Goal: Communication & Community: Answer question/provide support

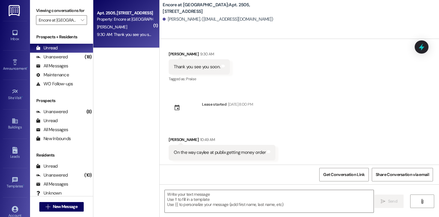
scroll to position [68, 0]
click at [60, 60] on div "Unanswered" at bounding box center [52, 57] width 32 height 6
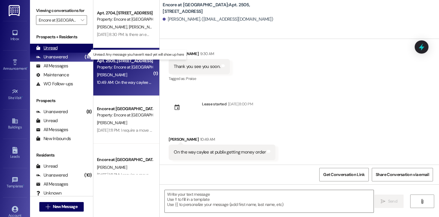
click at [53, 51] on div "Unread" at bounding box center [47, 48] width 22 height 6
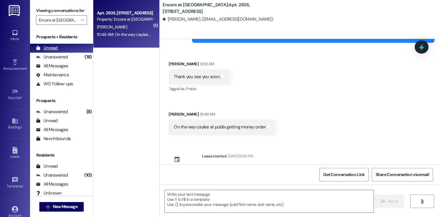
scroll to position [109, 0]
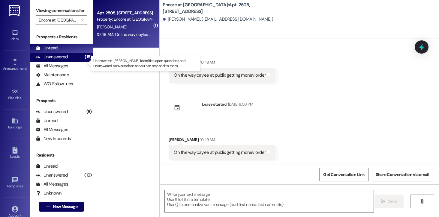
click at [70, 62] on div "Unanswered (18)" at bounding box center [61, 57] width 63 height 9
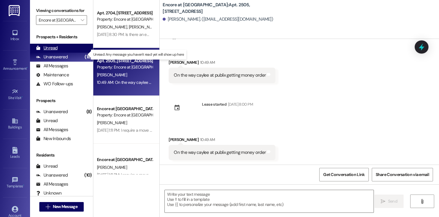
click at [55, 51] on div "Unread" at bounding box center [47, 48] width 22 height 6
